Goal: Check status: Check status

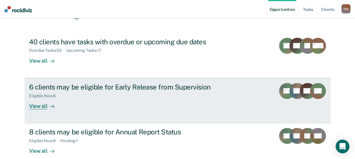
scroll to position [61, 0]
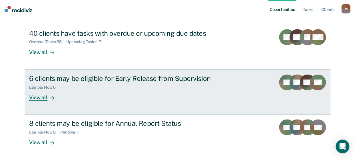
click at [34, 97] on div "View all" at bounding box center [45, 94] width 32 height 11
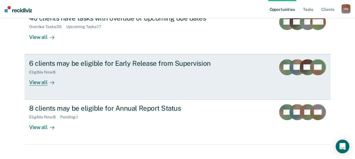
scroll to position [83, 0]
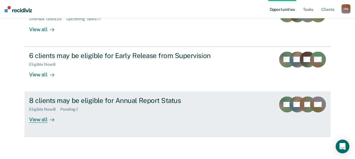
click at [101, 105] on div "Eligible Now : 8 Pending : 1" at bounding box center [129, 108] width 201 height 7
